Goal: Complete application form

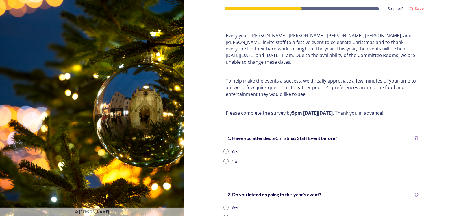
scroll to position [58, 0]
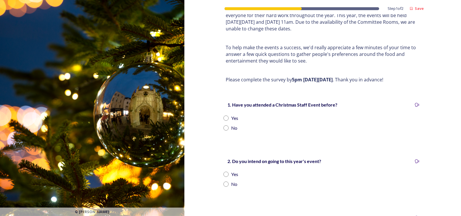
click at [223, 115] on input "radio" at bounding box center [225, 117] width 5 height 5
radio input "true"
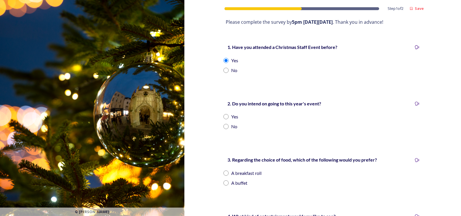
click at [225, 124] on input "radio" at bounding box center [225, 126] width 5 height 5
radio input "true"
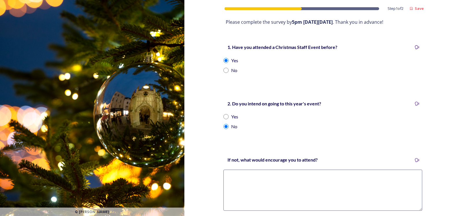
click at [250, 169] on textarea at bounding box center [322, 189] width 199 height 41
click at [278, 192] on textarea "My team have an appeals Public enquiry to be managing" at bounding box center [322, 189] width 199 height 41
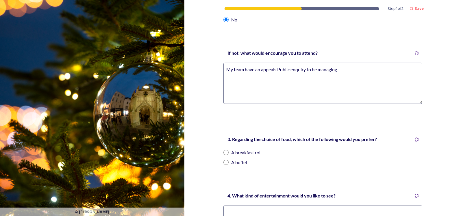
scroll to position [231, 0]
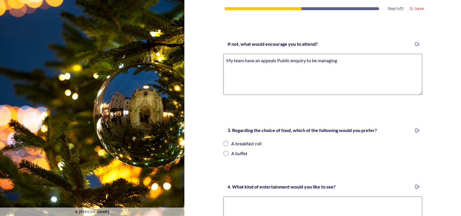
click at [225, 55] on textarea "My team have an appeals Public enquiry to be managing" at bounding box center [322, 74] width 199 height 41
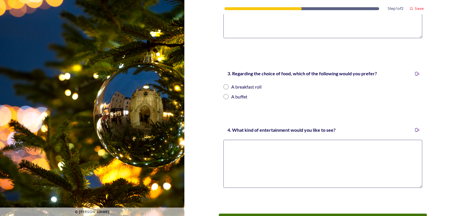
scroll to position [289, 0]
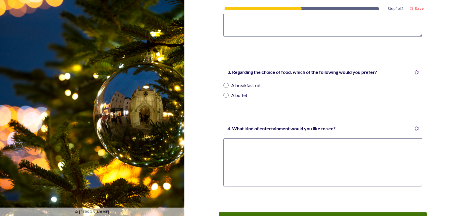
type textarea "sadly My team have an appeals Public enquiry to be managing"
click at [224, 83] on input "radio" at bounding box center [225, 85] width 5 height 5
radio input "true"
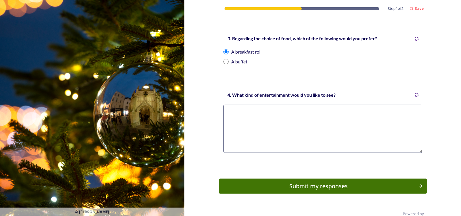
scroll to position [327, 0]
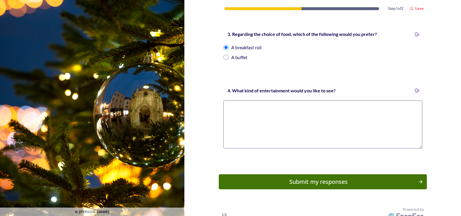
click at [316, 177] on div "Submit my responses" at bounding box center [318, 181] width 193 height 9
